Goal: Information Seeking & Learning: Understand process/instructions

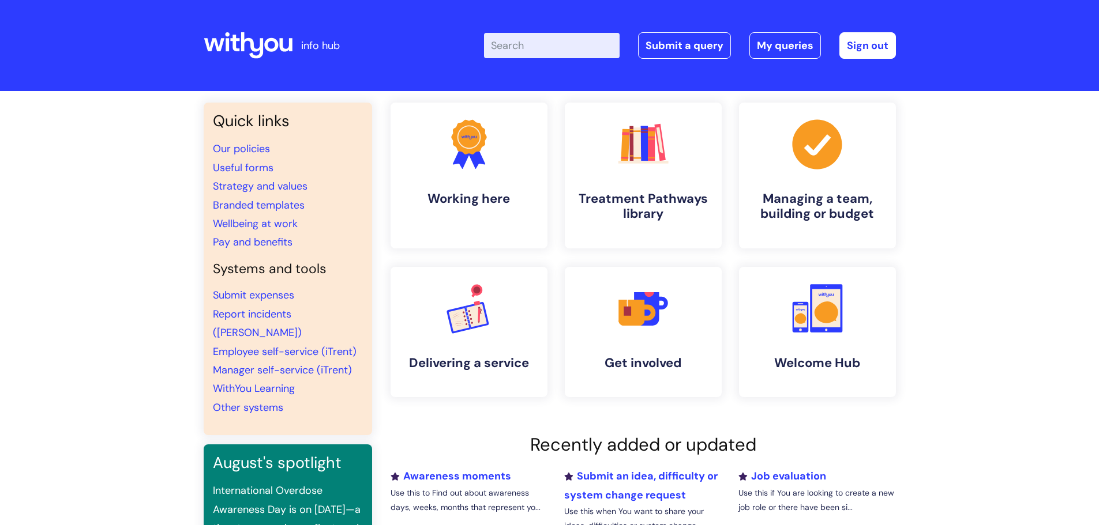
click at [537, 50] on input "Enter your search term here..." at bounding box center [552, 45] width 136 height 25
type input "WIFI"
click button "Search" at bounding box center [0, 0] width 0 height 0
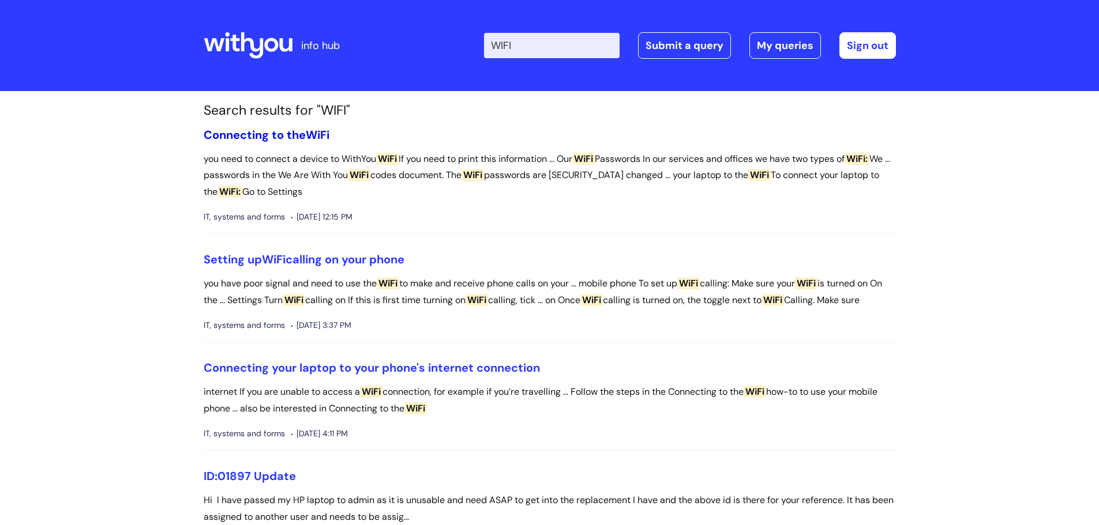
click at [273, 136] on link "Connecting to the WiFi" at bounding box center [267, 134] width 126 height 15
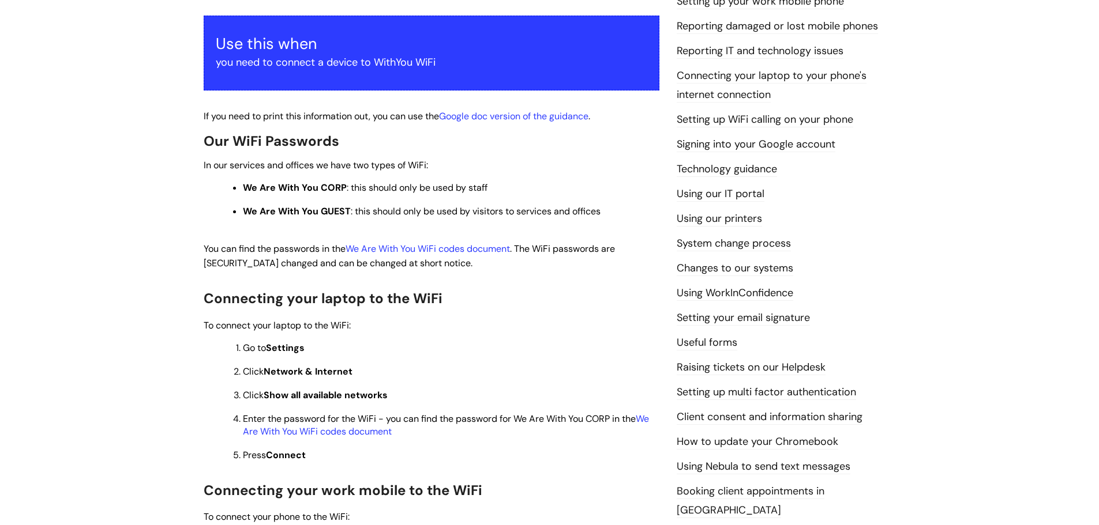
scroll to position [231, 0]
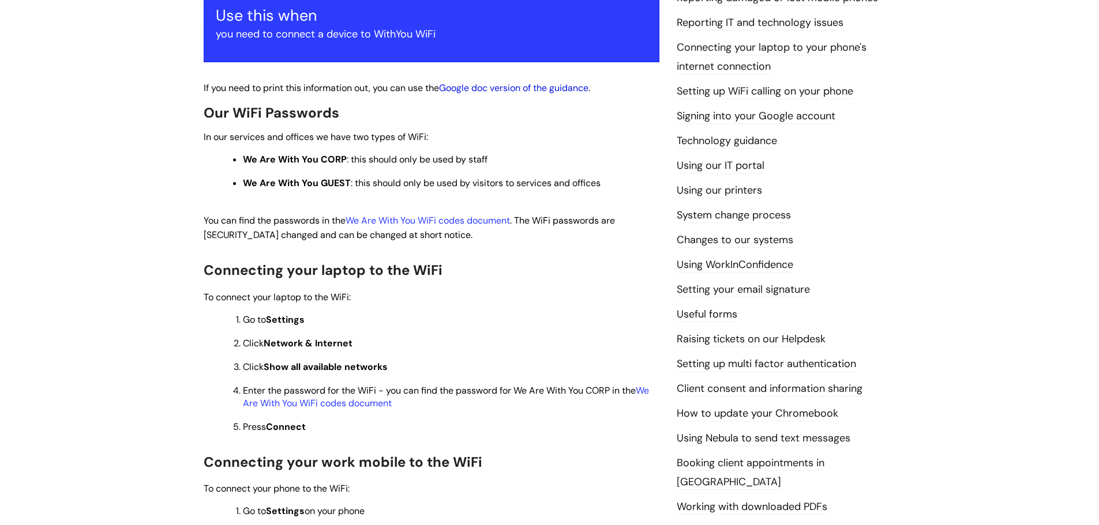
click at [517, 87] on link "Google doc version of the guidance" at bounding box center [513, 88] width 149 height 12
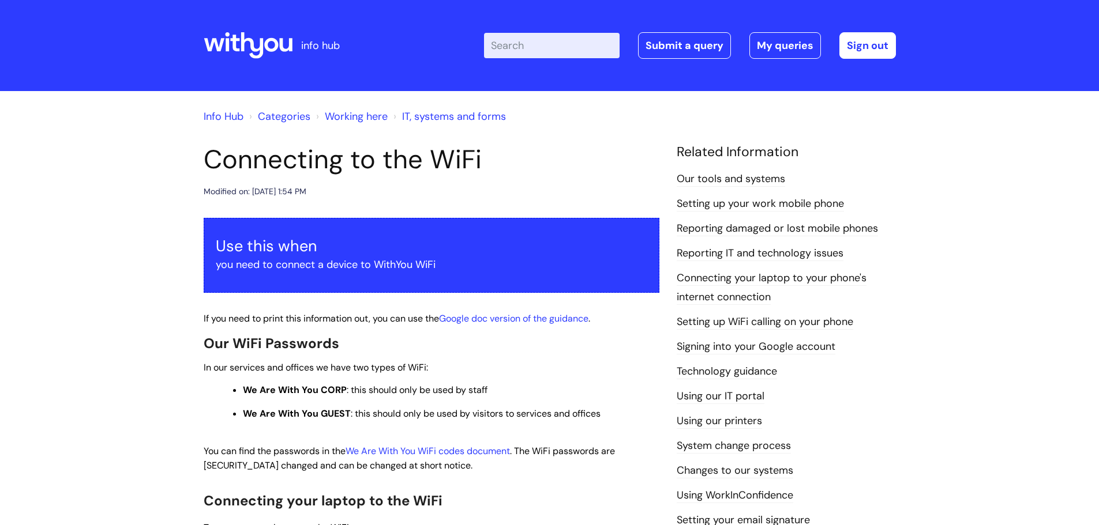
scroll to position [231, 0]
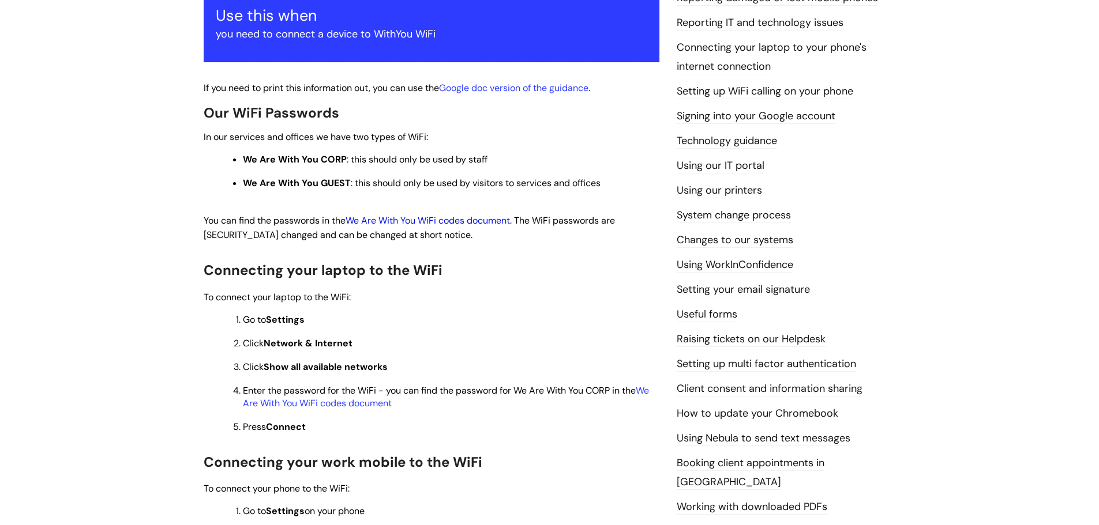
click at [453, 221] on link "We Are With You WiFi codes document" at bounding box center [427, 221] width 164 height 12
